Goal: Task Accomplishment & Management: Manage account settings

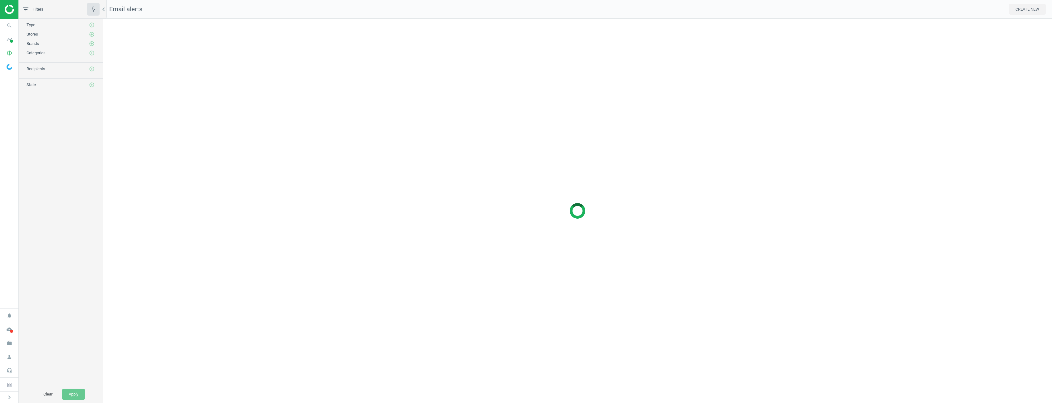
scroll to position [394, 959]
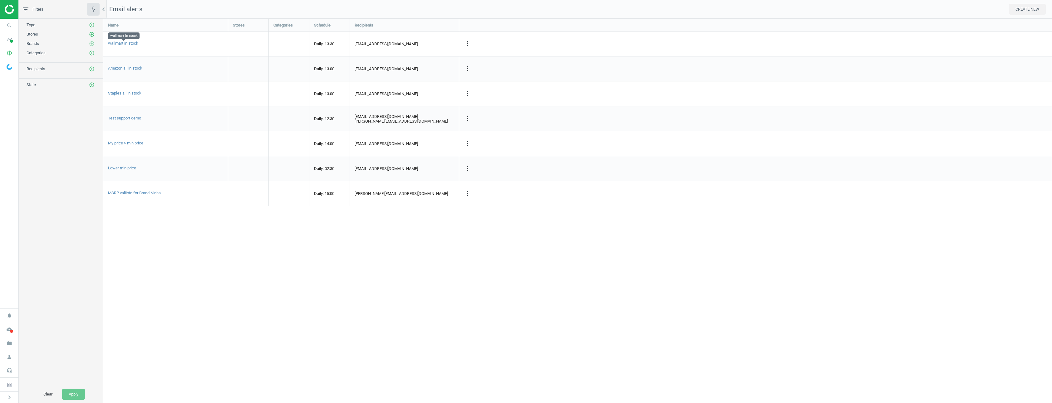
click at [134, 44] on span "wallmart in stock" at bounding box center [123, 43] width 30 height 5
click at [469, 43] on icon "more_vert" at bounding box center [467, 43] width 7 height 7
click at [439, 55] on link "Edit" at bounding box center [429, 56] width 86 height 10
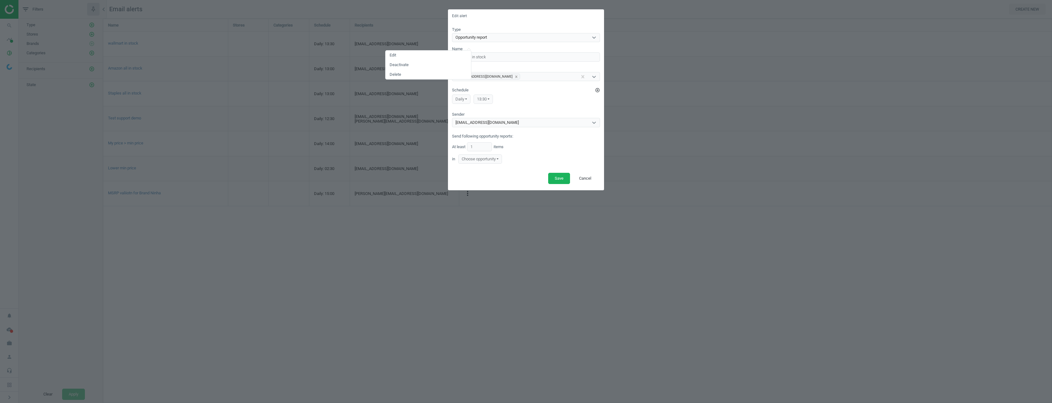
click at [529, 19] on div "Edit alert" at bounding box center [526, 15] width 156 height 13
click at [536, 36] on div "Opportunity report" at bounding box center [521, 37] width 136 height 8
click at [584, 178] on button "Cancel" at bounding box center [585, 178] width 25 height 11
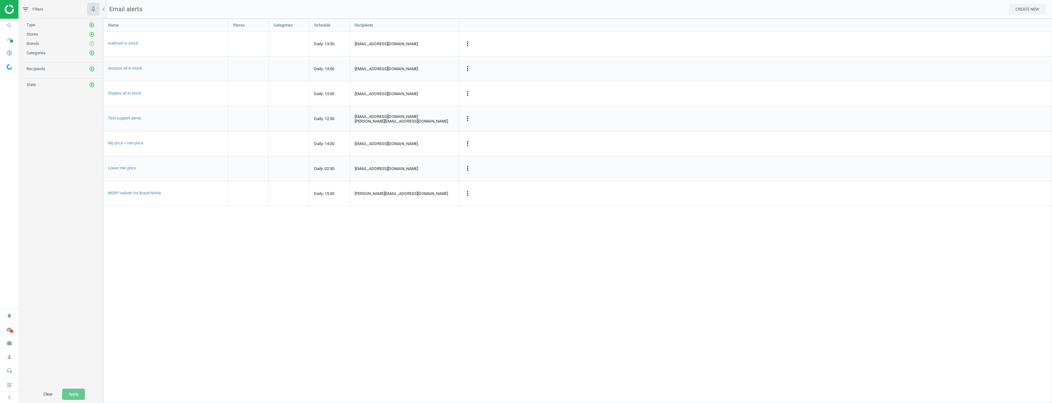
click at [583, 237] on div "Name Stores Categories Schedule Recipients wallmart in stock Daily: 13:30 marii…" at bounding box center [577, 211] width 949 height 385
